Goal: Task Accomplishment & Management: Manage account settings

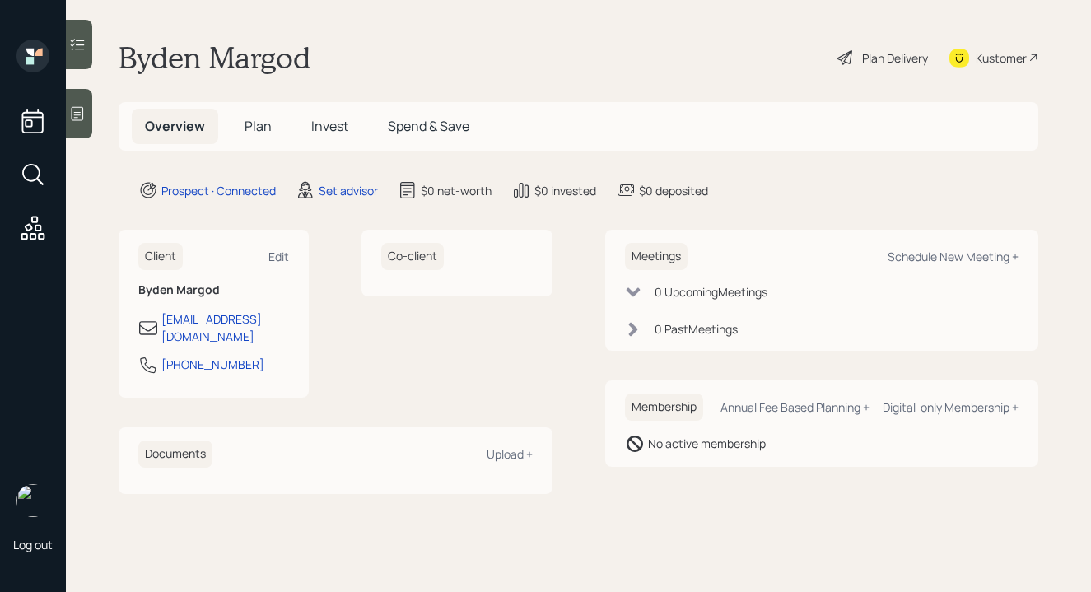
click at [75, 124] on div at bounding box center [79, 113] width 26 height 49
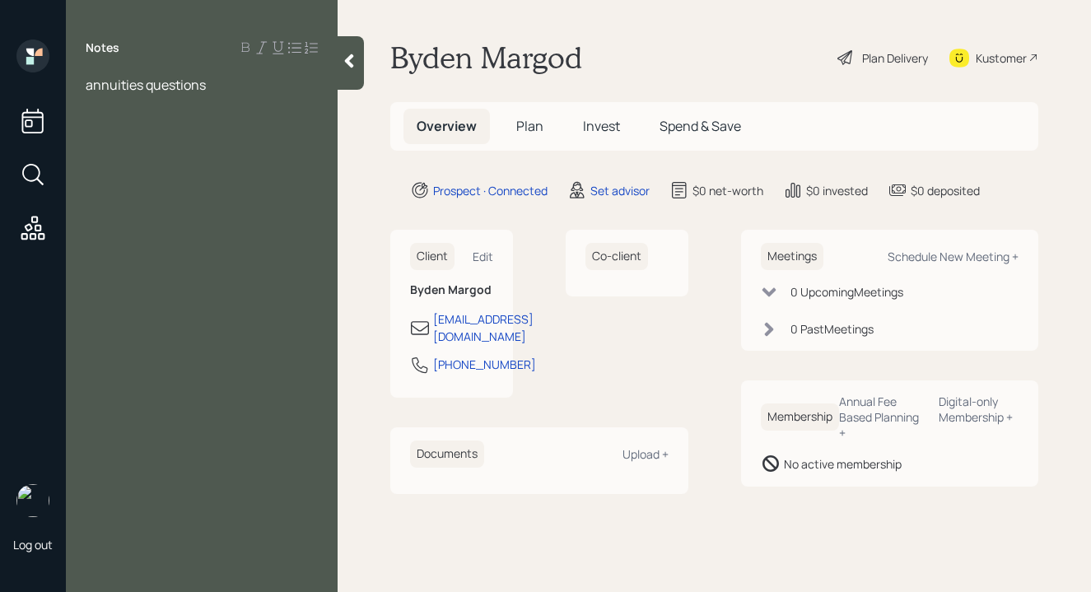
click at [222, 87] on div "annuities questions" at bounding box center [202, 85] width 232 height 18
click at [86, 86] on span "annuities questions" at bounding box center [146, 85] width 120 height 18
click at [136, 116] on div at bounding box center [202, 121] width 232 height 18
click at [96, 109] on div at bounding box center [202, 103] width 232 height 18
click at [96, 175] on span "11 annuities" at bounding box center [121, 175] width 70 height 18
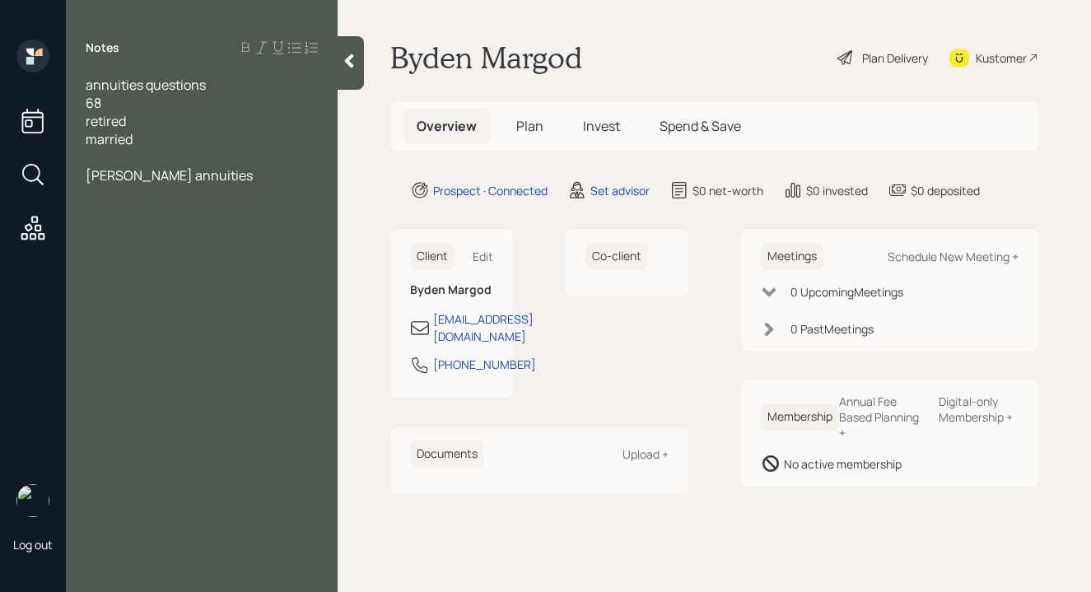
click at [229, 175] on div "[PERSON_NAME] annuities" at bounding box center [202, 175] width 232 height 18
click at [272, 174] on div "[PERSON_NAME] annuities (several)" at bounding box center [202, 175] width 232 height 18
click at [151, 239] on span "brokerage 16K" at bounding box center [128, 248] width 85 height 18
click at [139, 221] on div "CDs" at bounding box center [202, 230] width 232 height 18
click at [205, 257] on div at bounding box center [202, 266] width 232 height 18
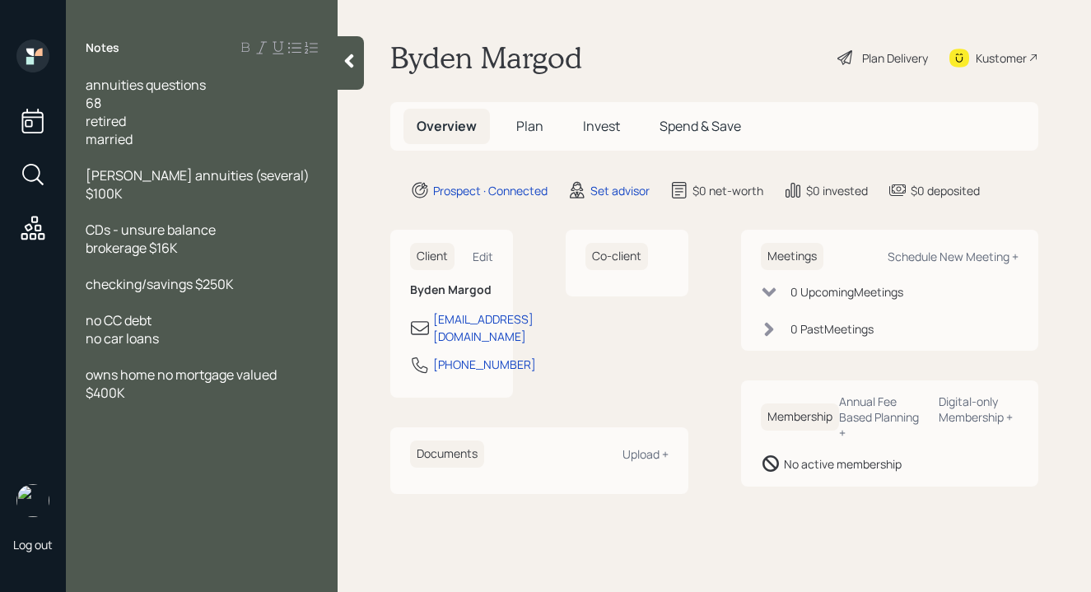
click at [239, 366] on span "owns home no mortgage valued $400K" at bounding box center [183, 384] width 194 height 36
click at [226, 386] on div "Notes annuities questions 68 retired married [PERSON_NAME] annuities (several) …" at bounding box center [202, 306] width 272 height 533
click at [228, 384] on div "valued $400K" at bounding box center [202, 393] width 232 height 18
click at [936, 260] on div "Schedule New Meeting +" at bounding box center [953, 257] width 131 height 16
select select "round-[PERSON_NAME]"
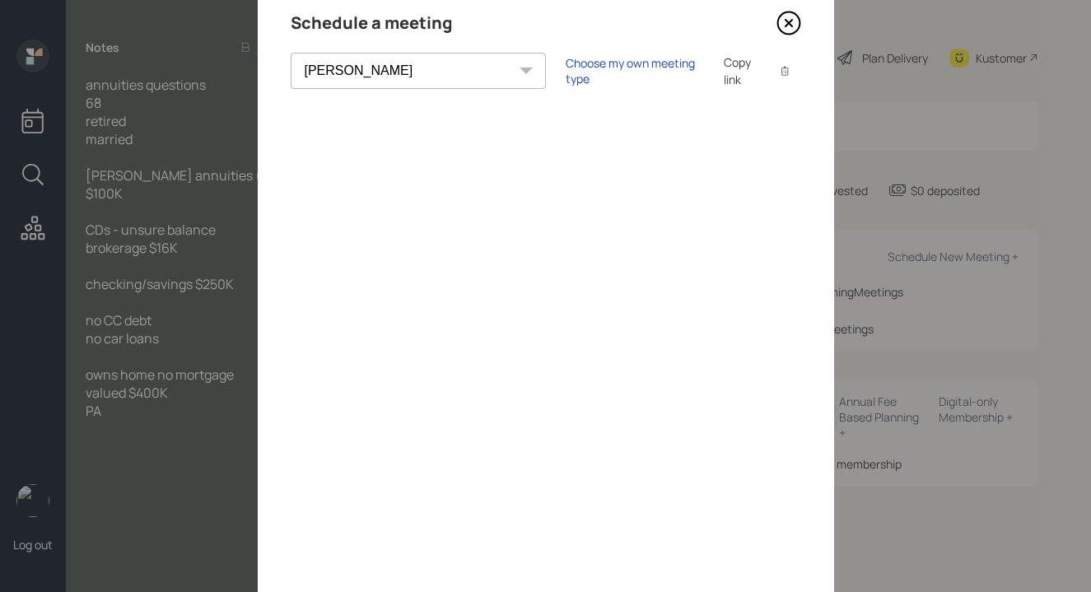
scroll to position [65, 0]
click at [566, 75] on div "Choose my own meeting type" at bounding box center [635, 69] width 138 height 31
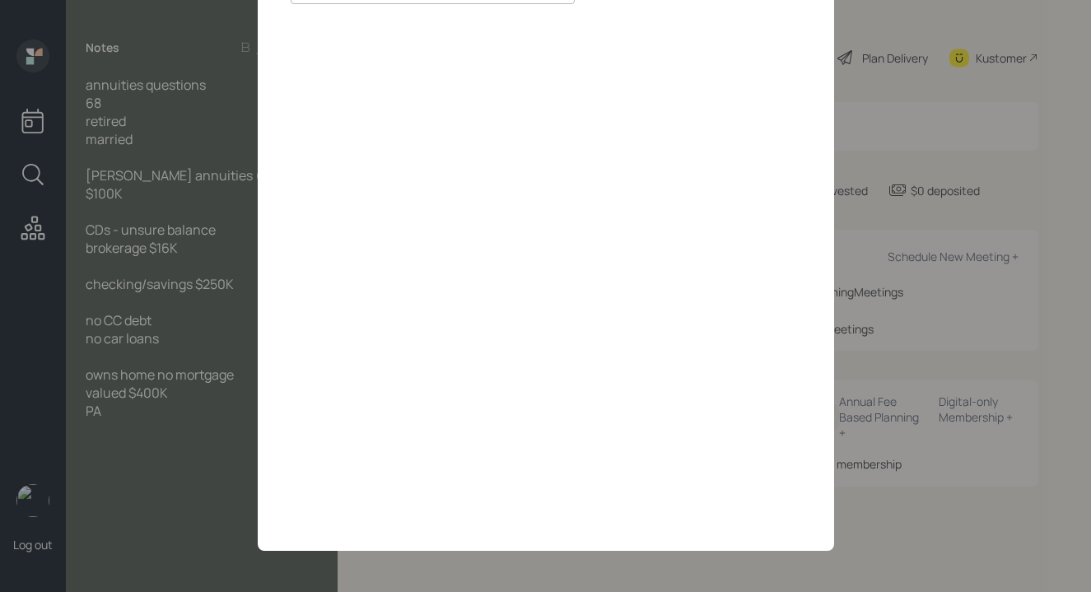
scroll to position [0, 0]
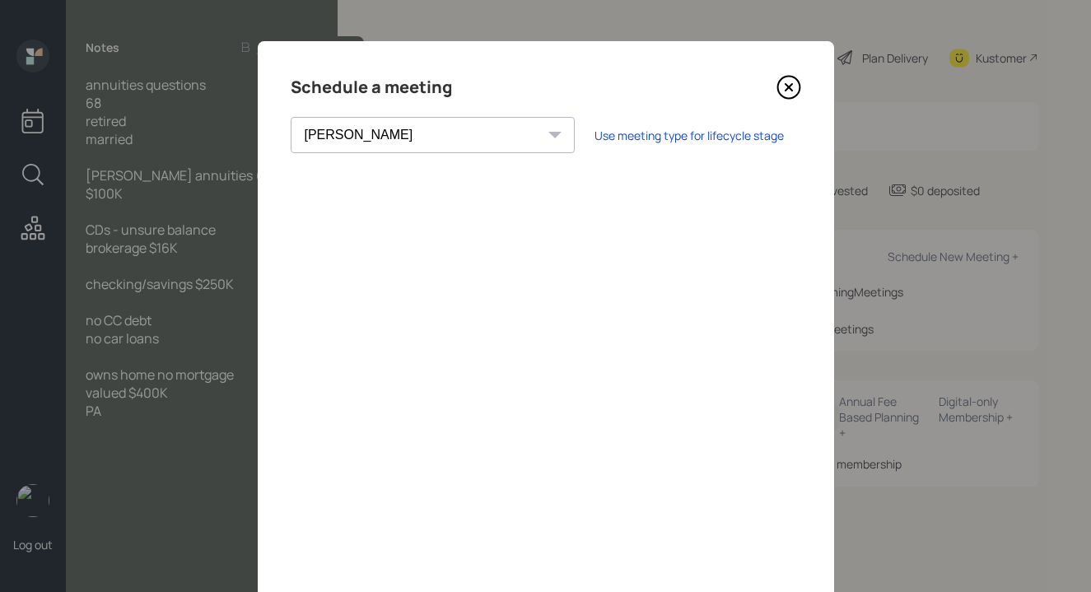
click at [779, 86] on icon at bounding box center [789, 87] width 25 height 25
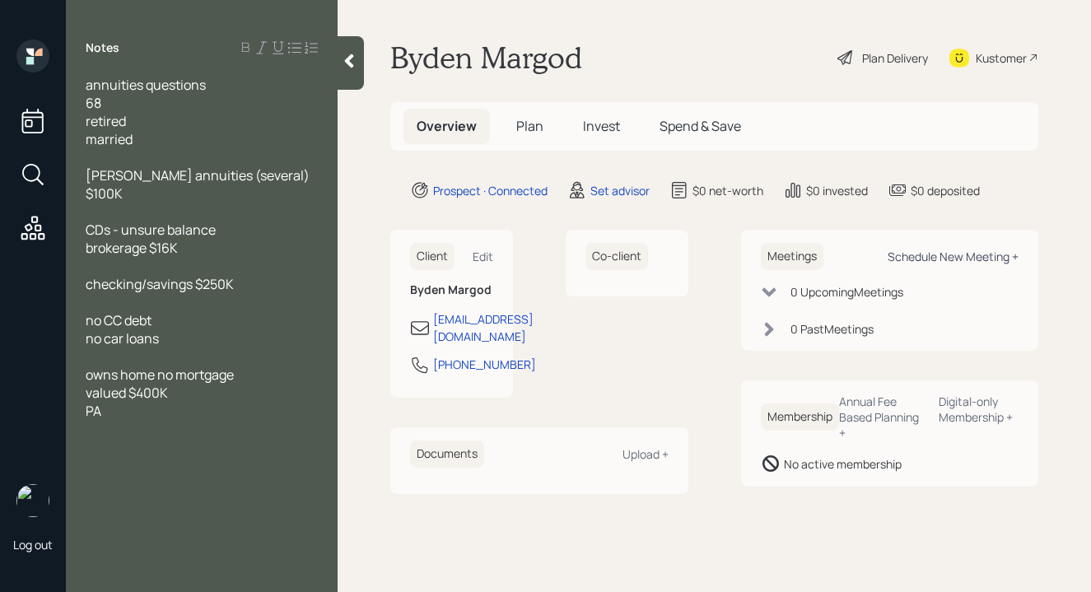
click at [899, 264] on div "Schedule New Meeting +" at bounding box center [953, 257] width 131 height 16
select select "round-[PERSON_NAME]"
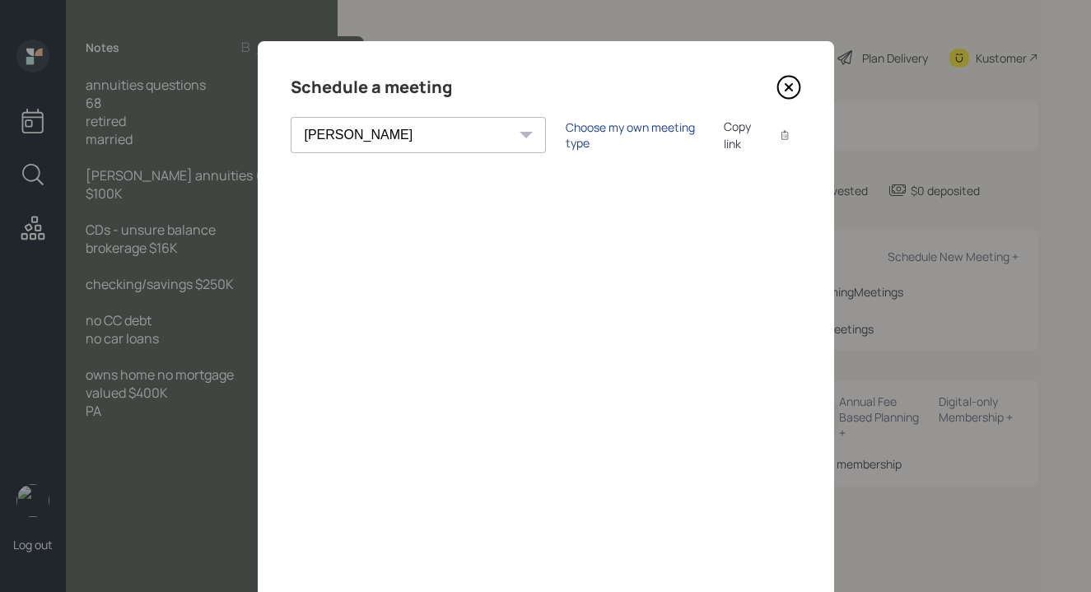
click at [566, 139] on div "Choose my own meeting type" at bounding box center [635, 134] width 138 height 31
click at [777, 94] on icon at bounding box center [789, 87] width 25 height 25
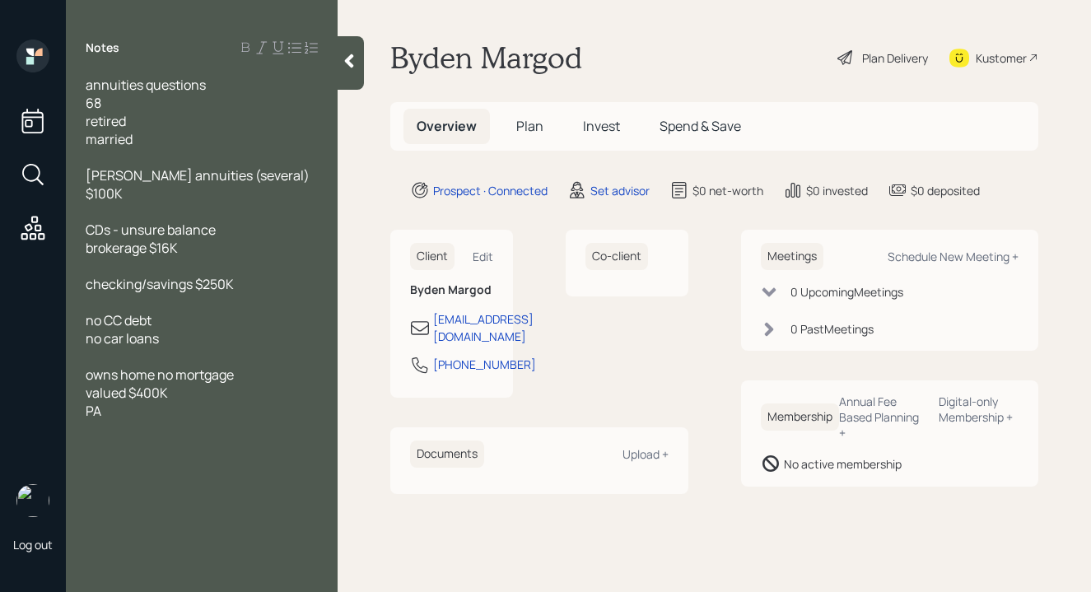
click at [374, 63] on main "Byden Margod Plan Delivery Kustomer Overview Plan Invest Spend & Save Prospect …" at bounding box center [715, 296] width 754 height 592
click at [366, 65] on main "Byden Margod Plan Delivery Kustomer Overview Plan Invest Spend & Save Prospect …" at bounding box center [715, 296] width 754 height 592
click at [345, 66] on icon at bounding box center [349, 61] width 16 height 16
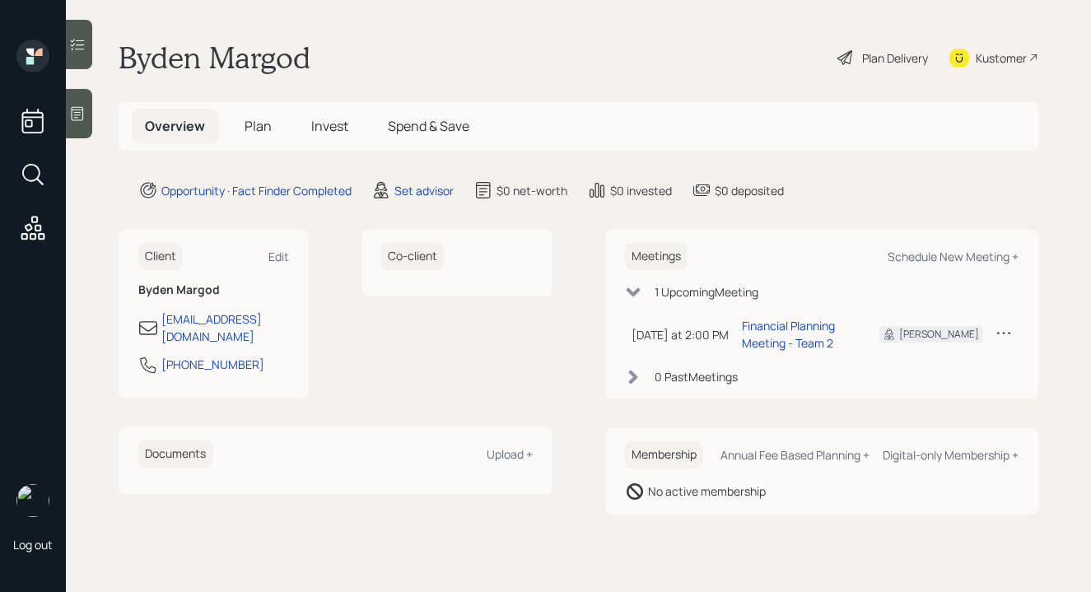
click at [1000, 339] on icon at bounding box center [1004, 332] width 16 height 16
click at [928, 366] on div "Reschedule" at bounding box center [953, 365] width 119 height 16
